Goal: Find specific page/section: Find specific page/section

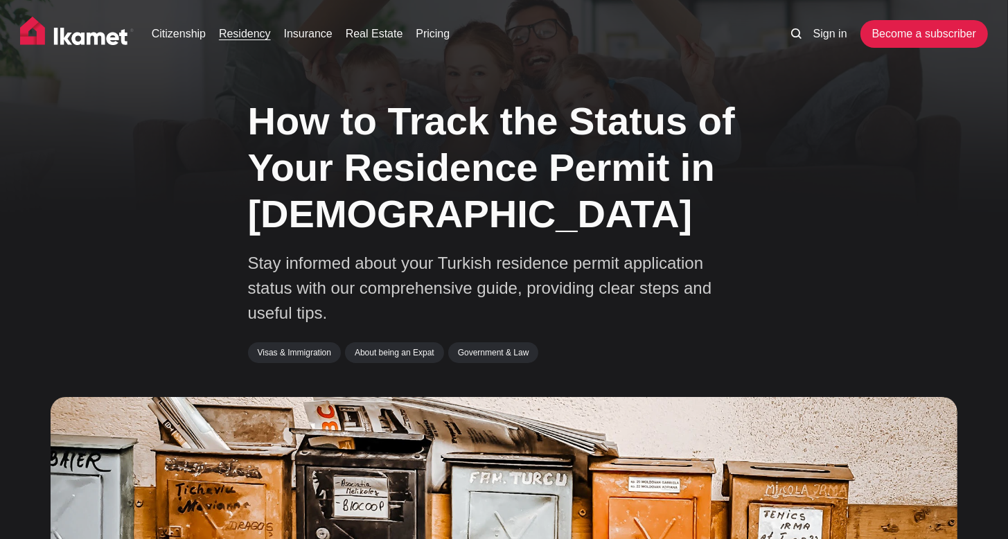
click at [232, 40] on link "Residency" at bounding box center [245, 34] width 52 height 17
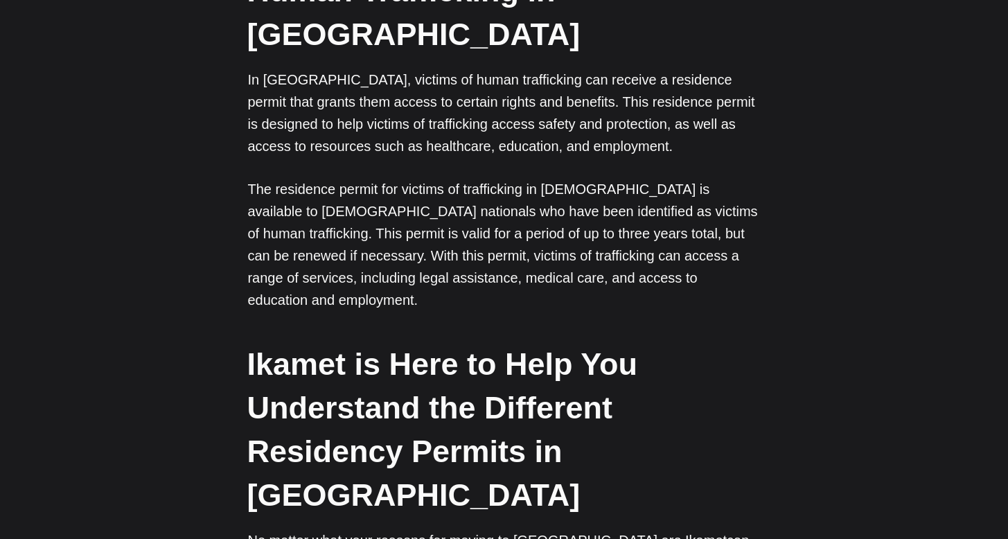
scroll to position [4319, 0]
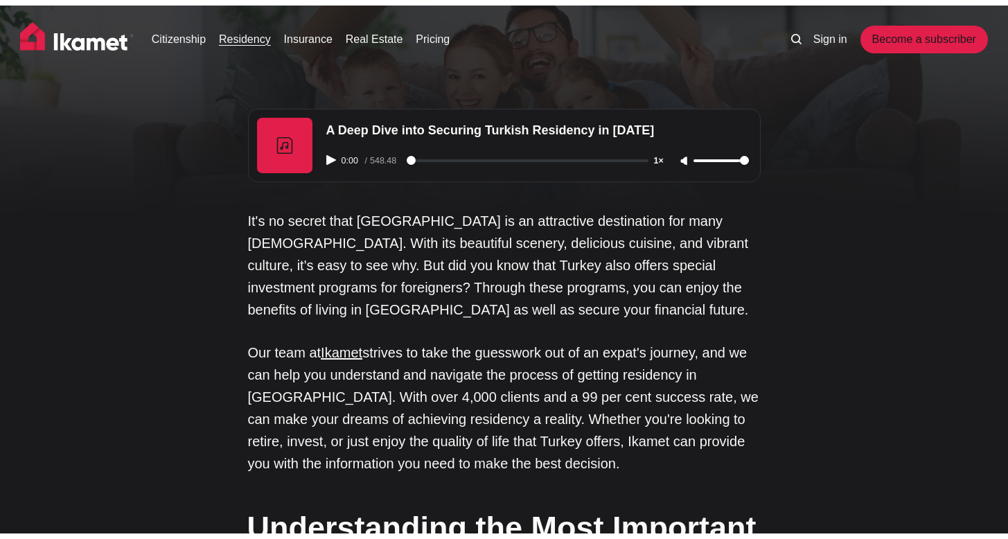
scroll to position [4319, 0]
